Goal: Navigation & Orientation: Find specific page/section

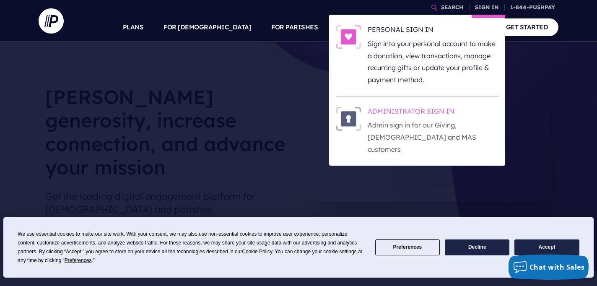
click at [406, 109] on h6 "ADMINISTRATOR SIGN IN" at bounding box center [433, 112] width 131 height 13
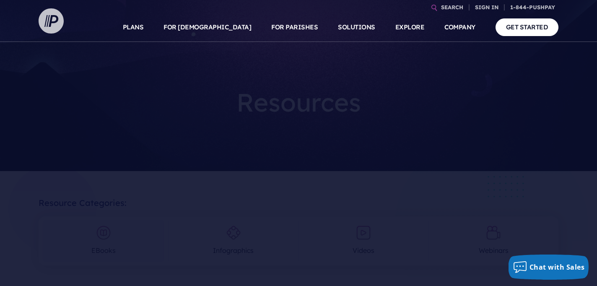
click at [56, 23] on img at bounding box center [51, 20] width 25 height 25
